Goal: Share content

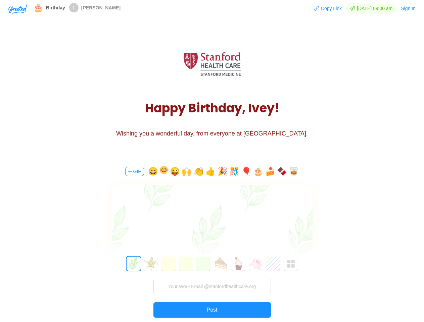
click at [212, 161] on div "GIF 😄 😜 🙌 👏 👍 🎉 🎊 🎈 🎂 🍰 🍫 🥃 0 1 2 3 4 5 6 7 8 9 10 11 12 13 14 15 16 17 18 19 2…" at bounding box center [211, 254] width 201 height 192
click at [17, 9] on img "button" at bounding box center [17, 9] width 18 height 9
click at [325, 8] on button "Copy Link" at bounding box center [328, 8] width 28 height 11
click at [408, 8] on button "Sign In" at bounding box center [407, 8] width 15 height 11
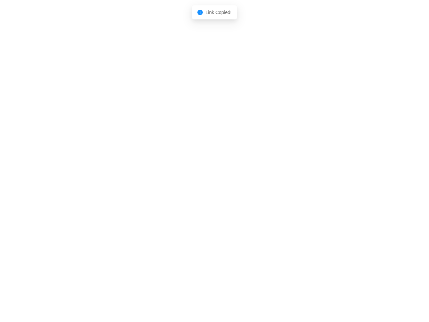
click at [134, 171] on body "Shadow: (click to exit) Link Copied!" at bounding box center [214, 161] width 429 height 322
click at [152, 171] on body "Shadow: (click to exit) Link Copied!" at bounding box center [214, 161] width 429 height 322
click at [163, 171] on body "Shadow: (click to exit) Link Copied!" at bounding box center [214, 161] width 429 height 322
click at [174, 171] on body "Shadow: (click to exit) Link Copied!" at bounding box center [214, 161] width 429 height 322
click at [187, 171] on body "Shadow: (click to exit) Link Copied!" at bounding box center [214, 161] width 429 height 322
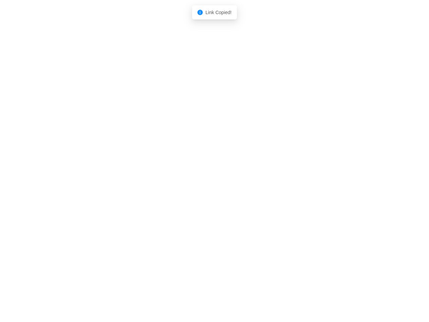
click at [199, 171] on body "Shadow: (click to exit) Link Copied!" at bounding box center [214, 161] width 429 height 322
